Goal: Information Seeking & Learning: Learn about a topic

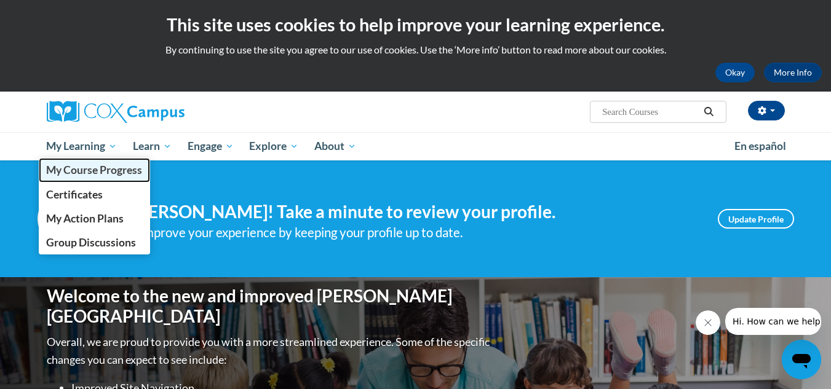
click at [98, 172] on span "My Course Progress" at bounding box center [94, 170] width 96 height 13
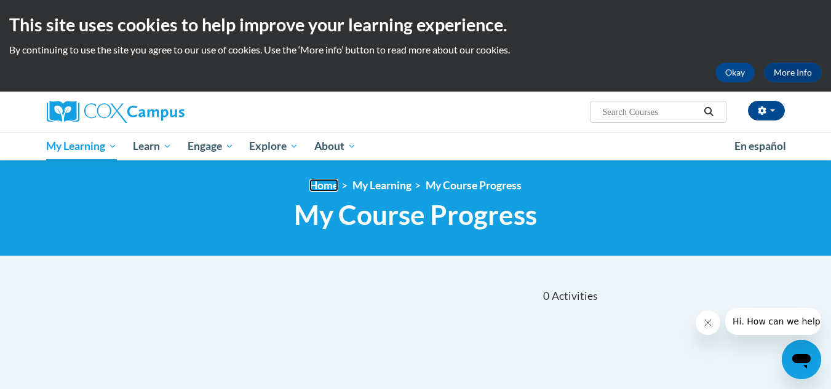
click at [309, 179] on link "Home" at bounding box center [323, 185] width 29 height 13
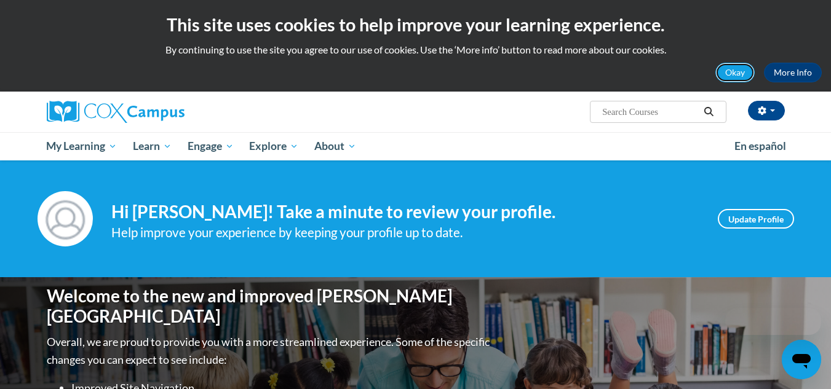
click at [735, 79] on button "Okay" at bounding box center [735, 73] width 39 height 20
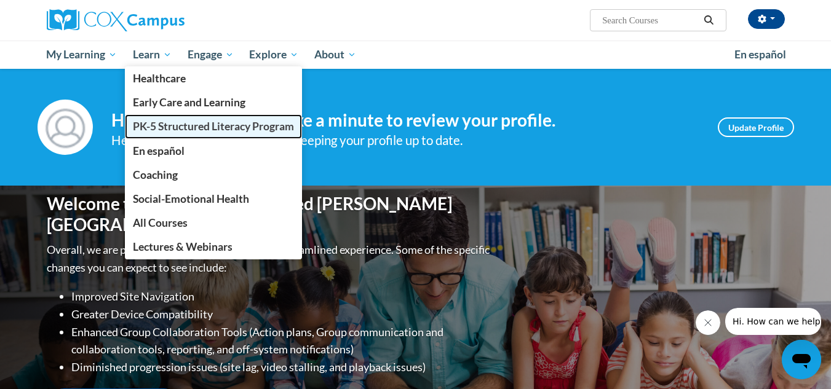
click at [173, 123] on span "PK-5 Structured Literacy Program" at bounding box center [213, 126] width 161 height 13
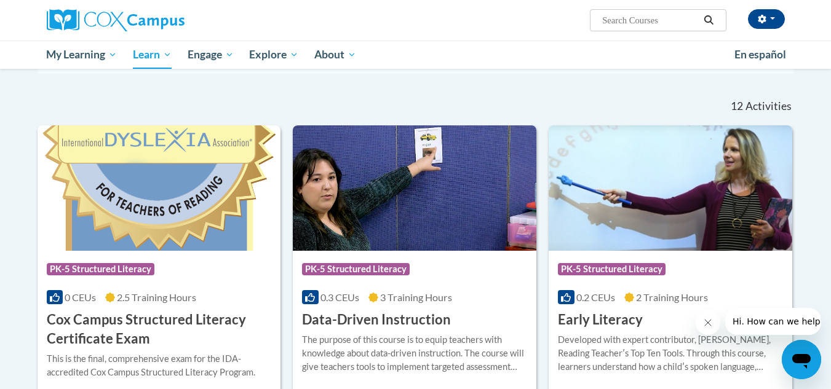
scroll to position [410, 0]
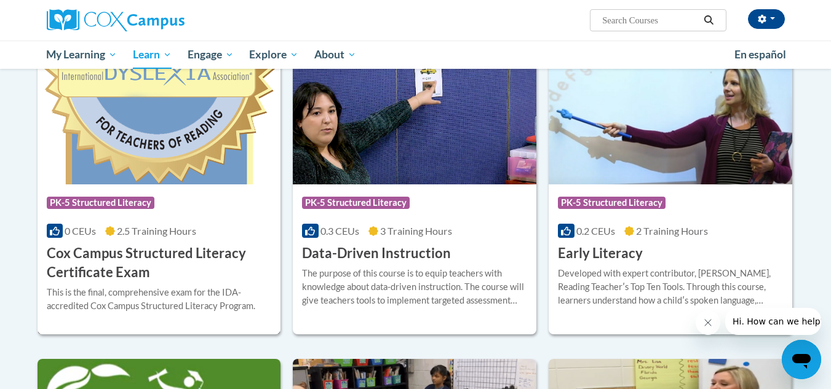
click at [191, 129] on img at bounding box center [160, 122] width 244 height 126
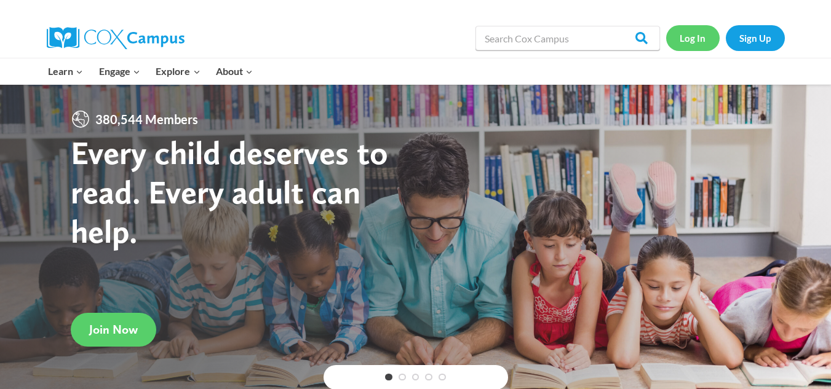
click at [697, 39] on link "Log In" at bounding box center [693, 37] width 54 height 25
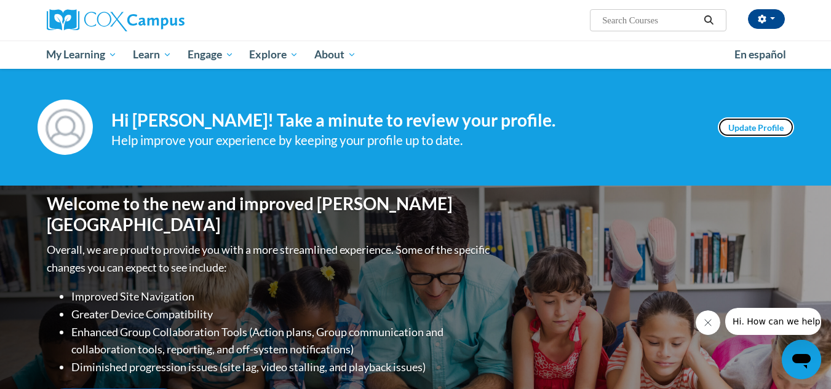
click at [765, 120] on link "Update Profile" at bounding box center [756, 128] width 76 height 20
